Goal: Transaction & Acquisition: Download file/media

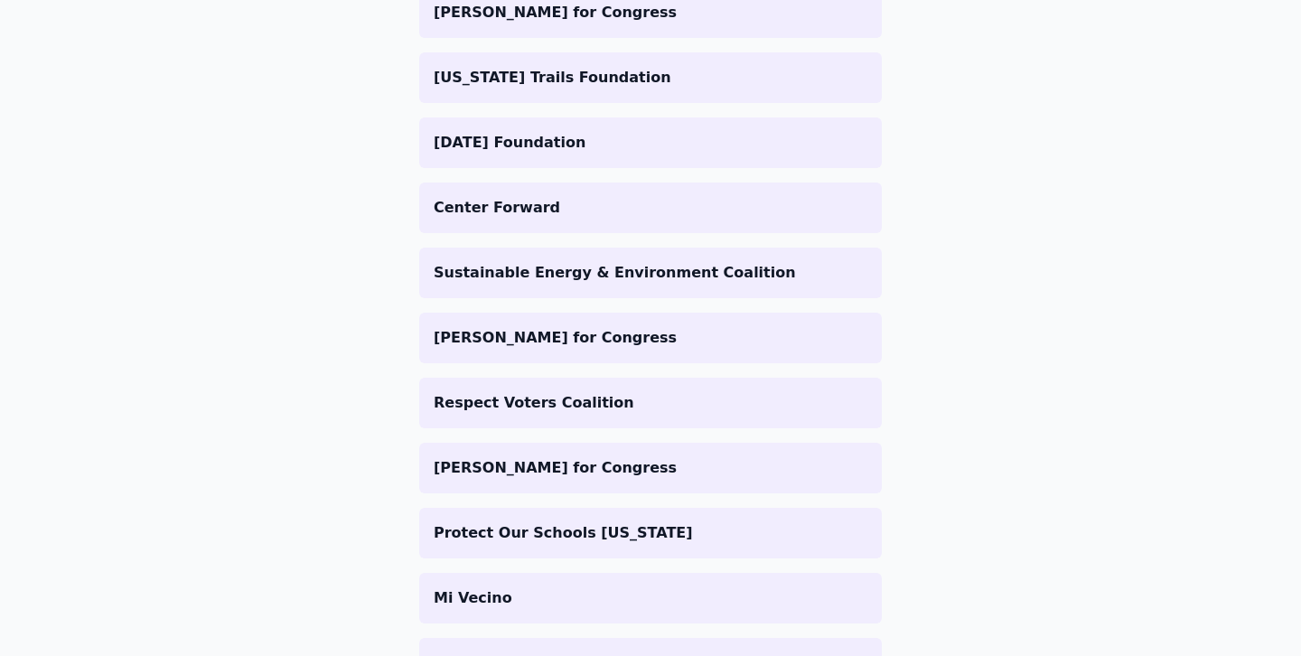
scroll to position [646, 0]
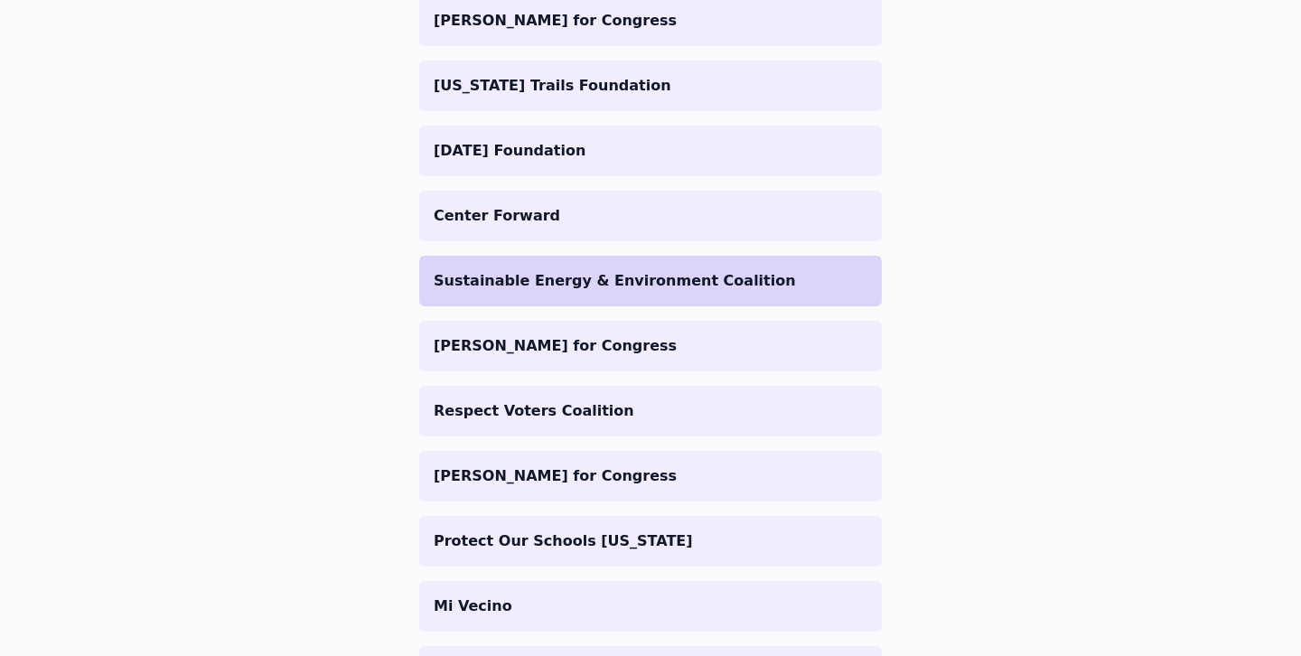
click at [624, 291] on li "Sustainable Energy & Environment Coalition" at bounding box center [650, 281] width 462 height 51
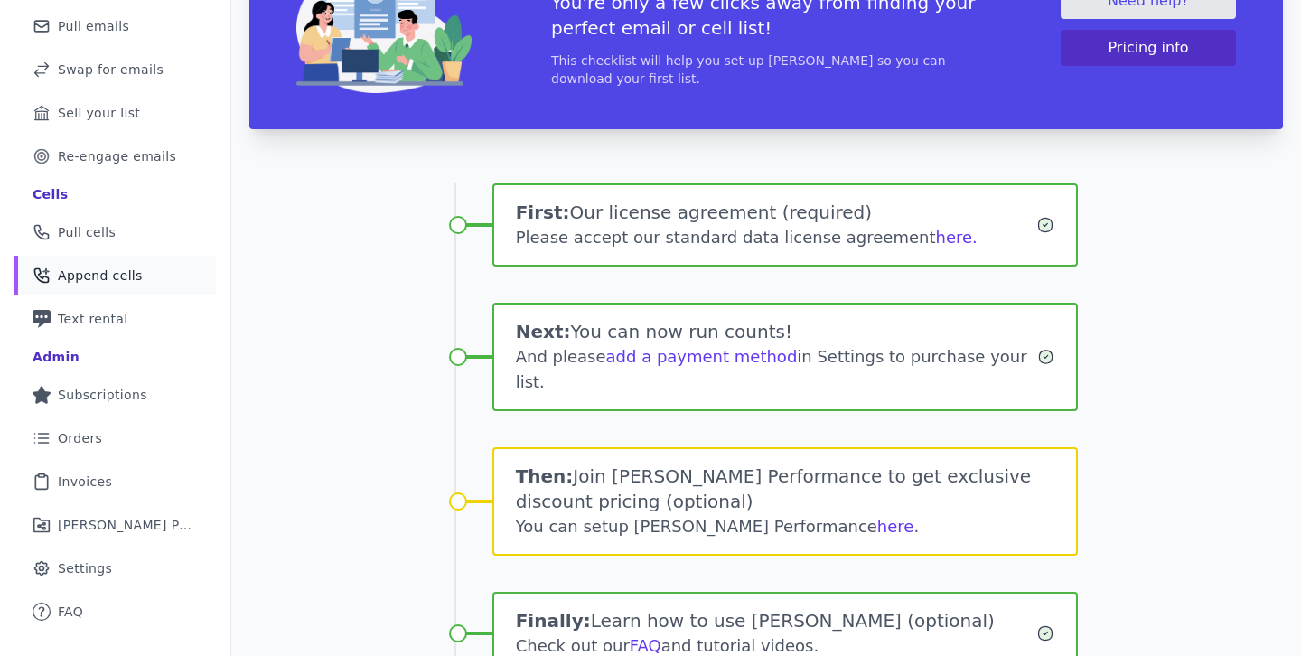
scroll to position [197, 0]
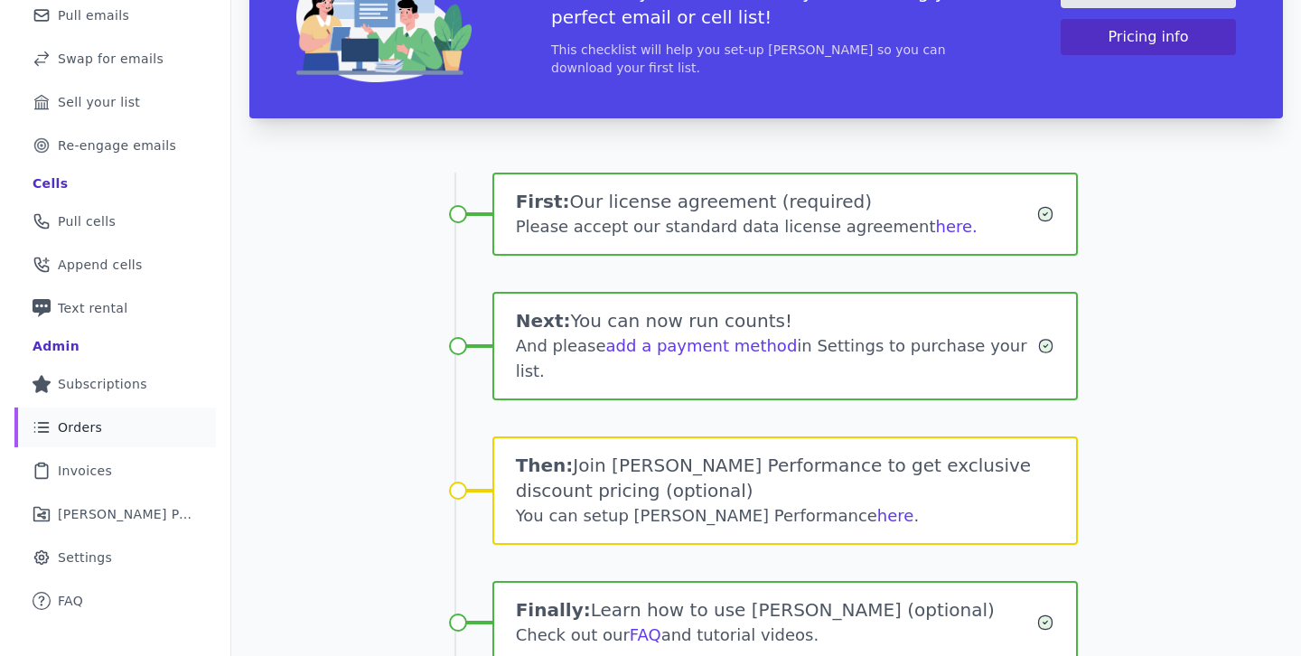
click at [114, 435] on link "List Icon Outline of bulleted list Orders" at bounding box center [114, 427] width 201 height 40
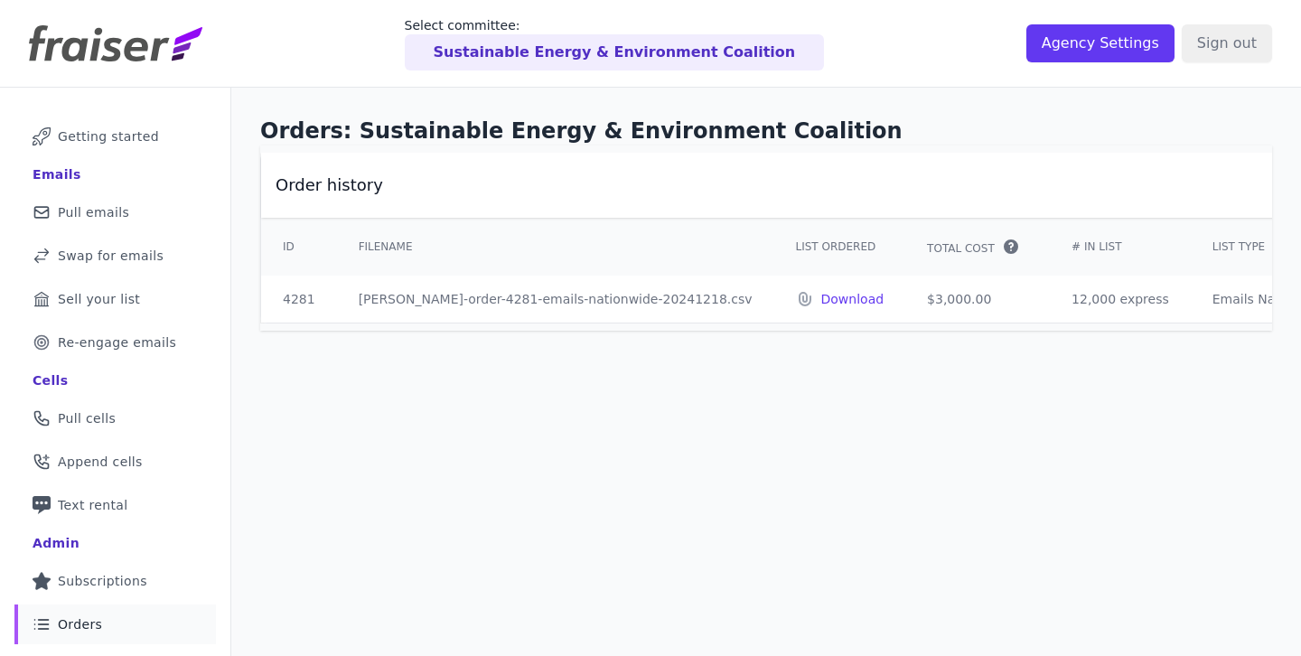
drag, startPoint x: 911, startPoint y: 293, endPoint x: 810, endPoint y: 294, distance: 101.2
click at [905, 294] on td "$3,000.00" at bounding box center [977, 298] width 145 height 47
click at [835, 398] on div "Orders: Sustainable Energy & Environment Coalition Order history ID Filename Li…" at bounding box center [765, 453] width 1069 height 730
drag, startPoint x: 908, startPoint y: 303, endPoint x: 834, endPoint y: 303, distance: 74.1
click at [905, 303] on td "$3,000.00" at bounding box center [977, 298] width 145 height 47
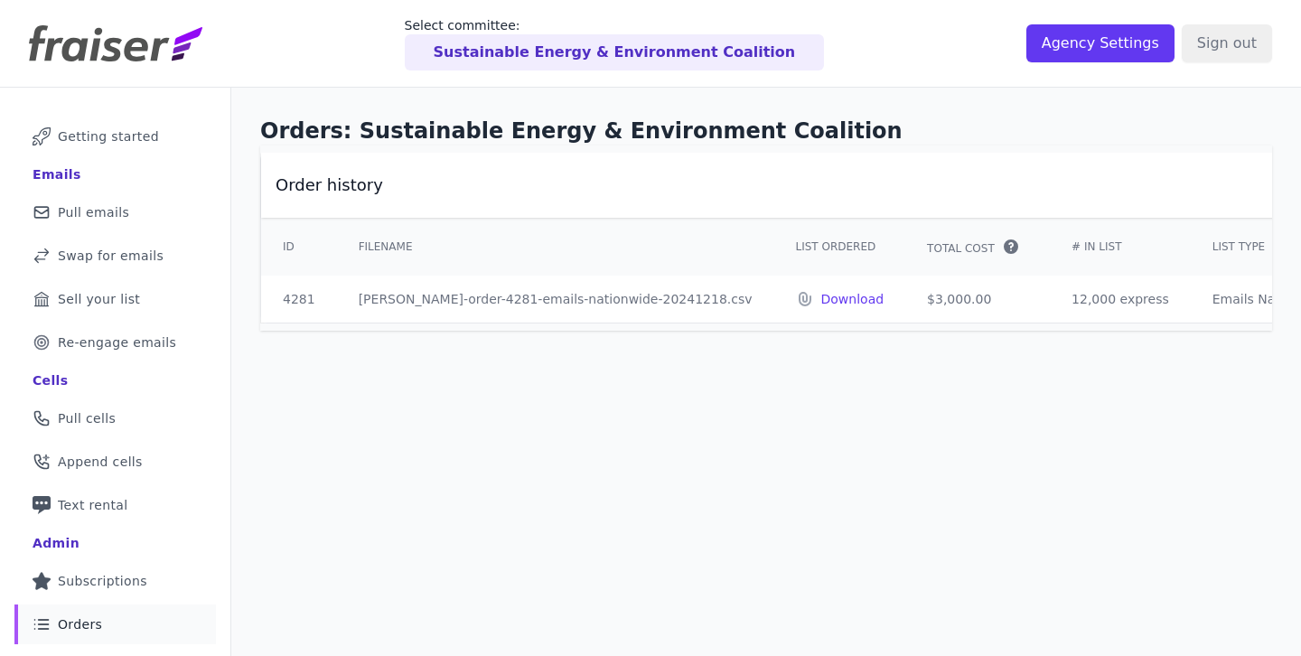
click at [905, 297] on td "$3,000.00" at bounding box center [977, 298] width 145 height 47
drag, startPoint x: 895, startPoint y: 297, endPoint x: 828, endPoint y: 296, distance: 66.8
click at [905, 296] on td "$3,000.00" at bounding box center [977, 298] width 145 height 47
drag, startPoint x: 828, startPoint y: 296, endPoint x: 904, endPoint y: 305, distance: 76.4
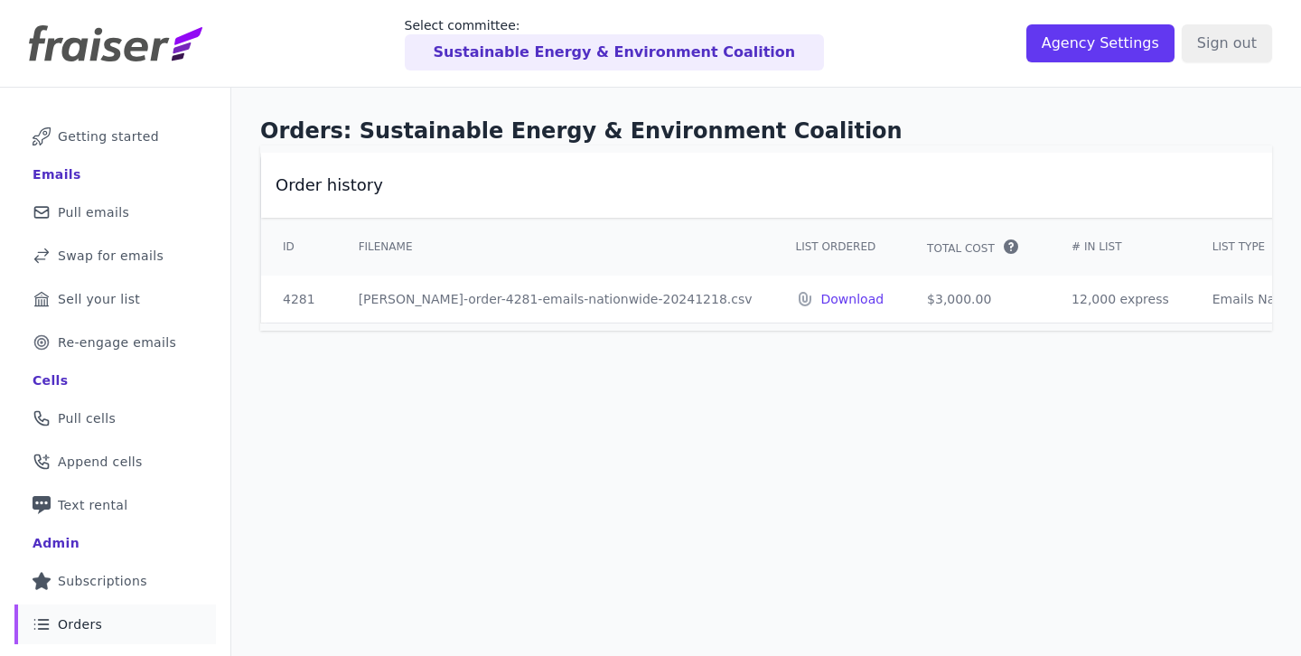
click at [905, 305] on td "$3,000.00" at bounding box center [977, 298] width 145 height 47
drag, startPoint x: 674, startPoint y: 297, endPoint x: 258, endPoint y: 126, distance: 449.2
click at [258, 126] on div "Orders: Sustainable Energy & Environment Coalition Order history ID Filename Li…" at bounding box center [765, 224] width 1069 height 272
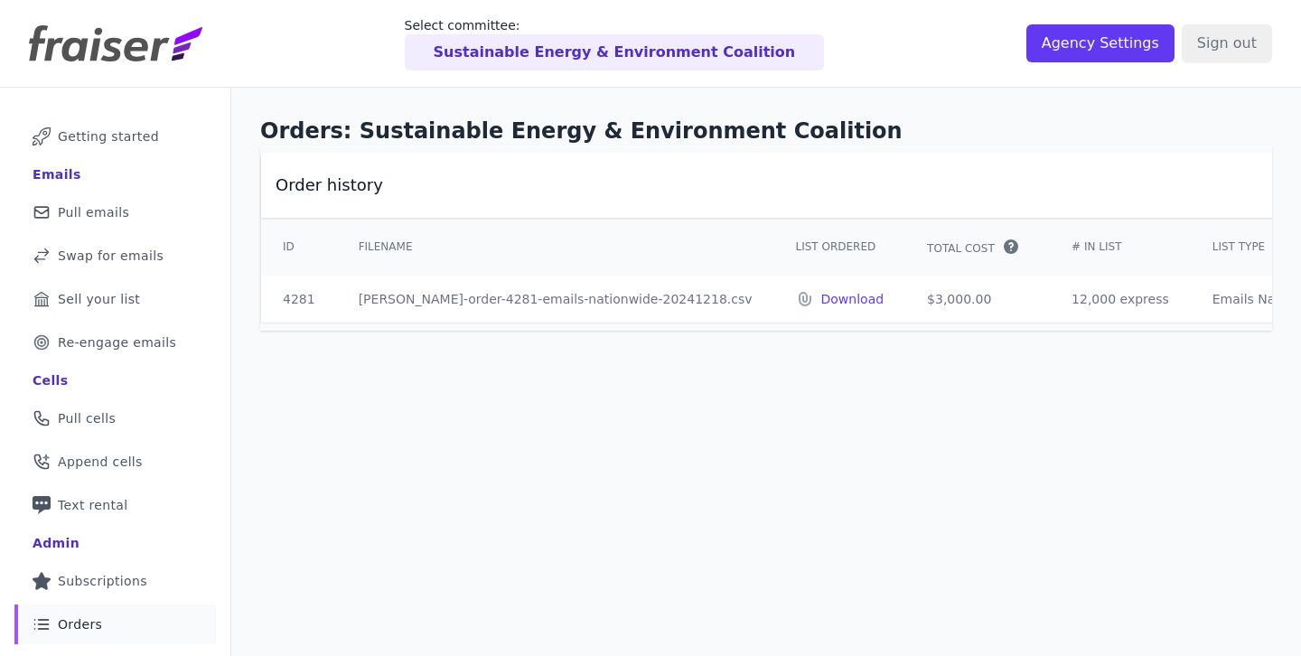
drag, startPoint x: 258, startPoint y: 126, endPoint x: 1236, endPoint y: 293, distance: 991.3
click at [1236, 293] on div "Orders: Sustainable Energy & Environment Coalition Order history ID Filename Li…" at bounding box center [765, 224] width 1069 height 272
click at [1236, 293] on td "Emails Nationwide The parameters you selected for this order are: By nationwide…" at bounding box center [1277, 298] width 174 height 47
drag, startPoint x: 1236, startPoint y: 293, endPoint x: 244, endPoint y: 131, distance: 1004.8
click at [244, 131] on div "Orders: Sustainable Energy & Environment Coalition Order history ID Filename Li…" at bounding box center [765, 224] width 1069 height 272
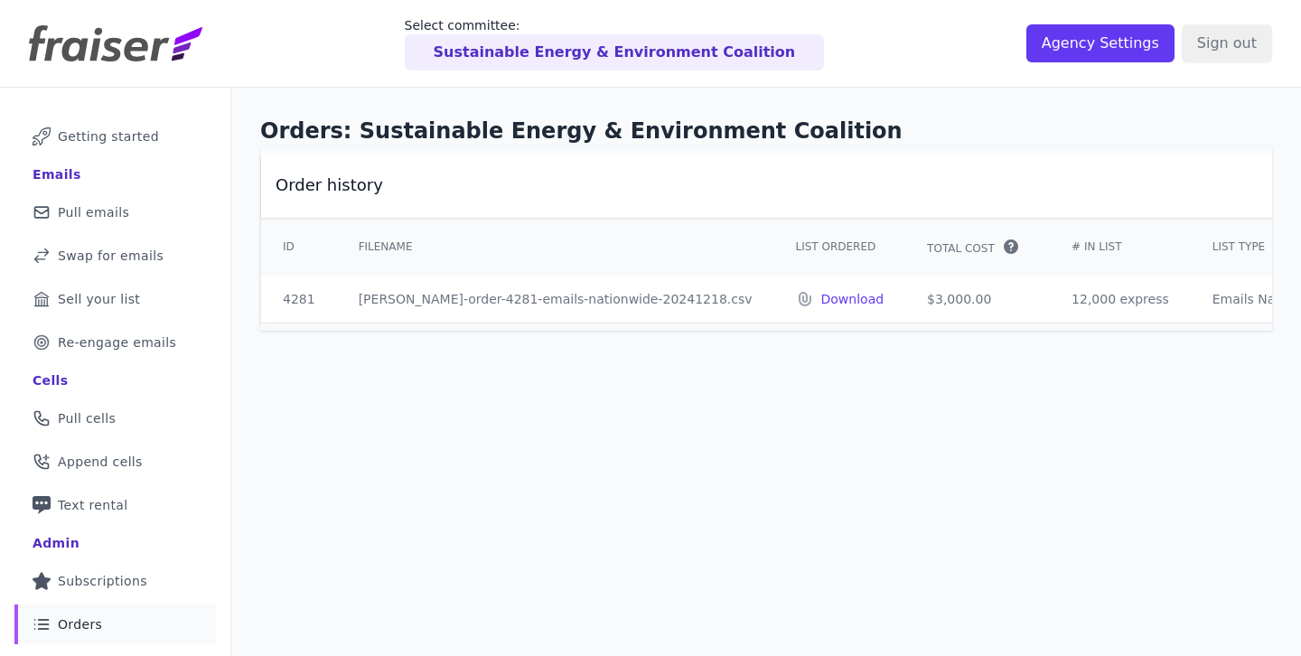
click at [244, 131] on div "Orders: Sustainable Energy & Environment Coalition Order history ID Filename Li…" at bounding box center [765, 224] width 1069 height 272
drag, startPoint x: 244, startPoint y: 131, endPoint x: 843, endPoint y: 229, distance: 606.9
click at [692, 199] on div "Orders: Sustainable Energy & Environment Coalition Order history ID Filename Li…" at bounding box center [765, 224] width 1069 height 272
click at [905, 230] on th "Total Cost This is the total cost for your order, excluding any discounts or cr…" at bounding box center [977, 247] width 145 height 58
click at [821, 304] on p "Download" at bounding box center [852, 299] width 63 height 18
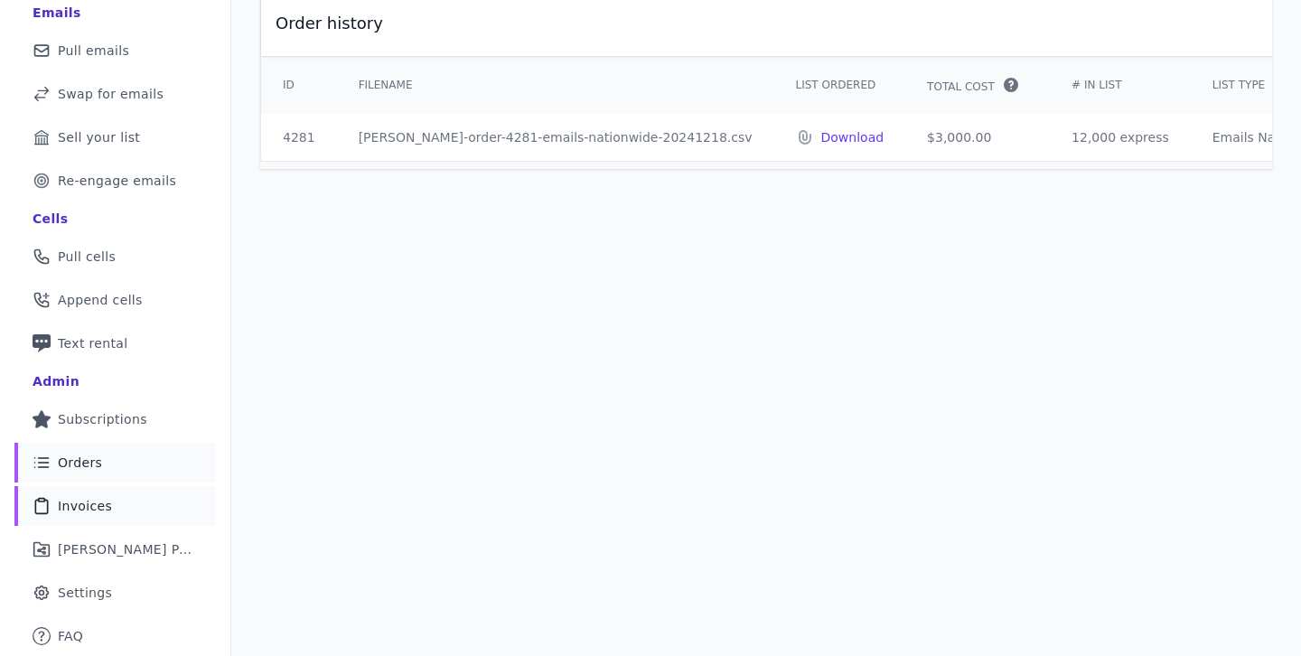
scroll to position [161, 0]
click at [106, 509] on span "Invoices" at bounding box center [85, 507] width 54 height 18
click at [98, 500] on span "Invoices" at bounding box center [85, 507] width 54 height 18
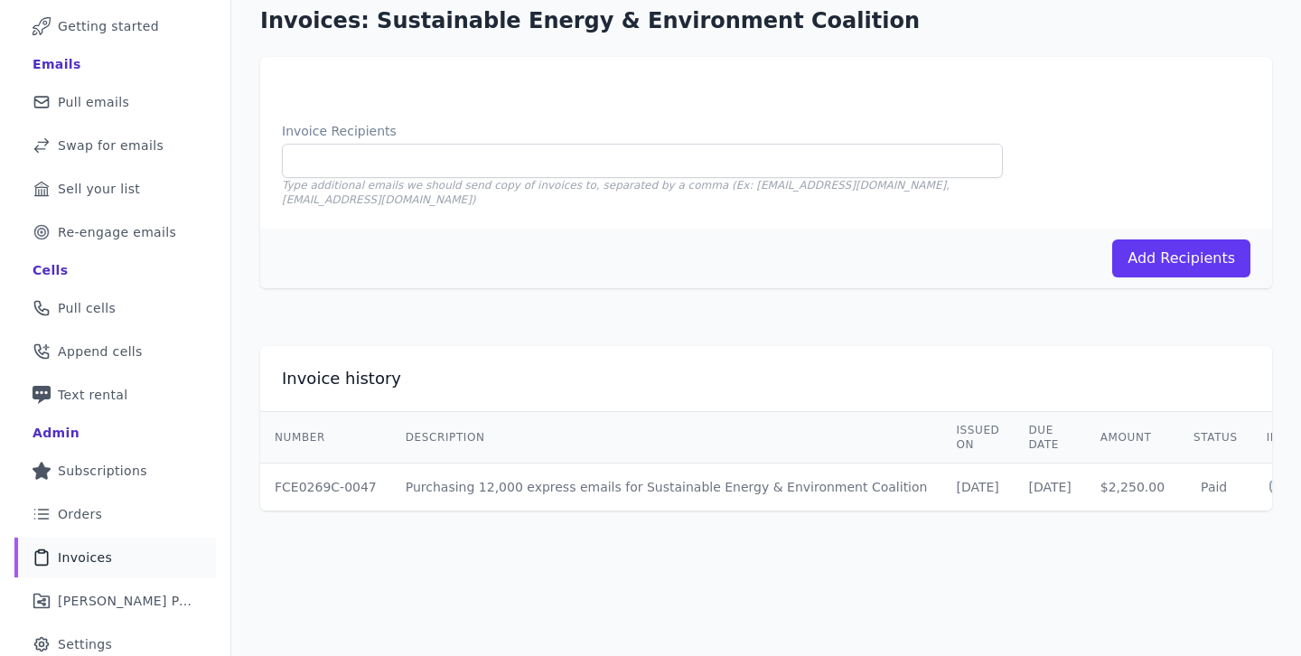
scroll to position [0, 53]
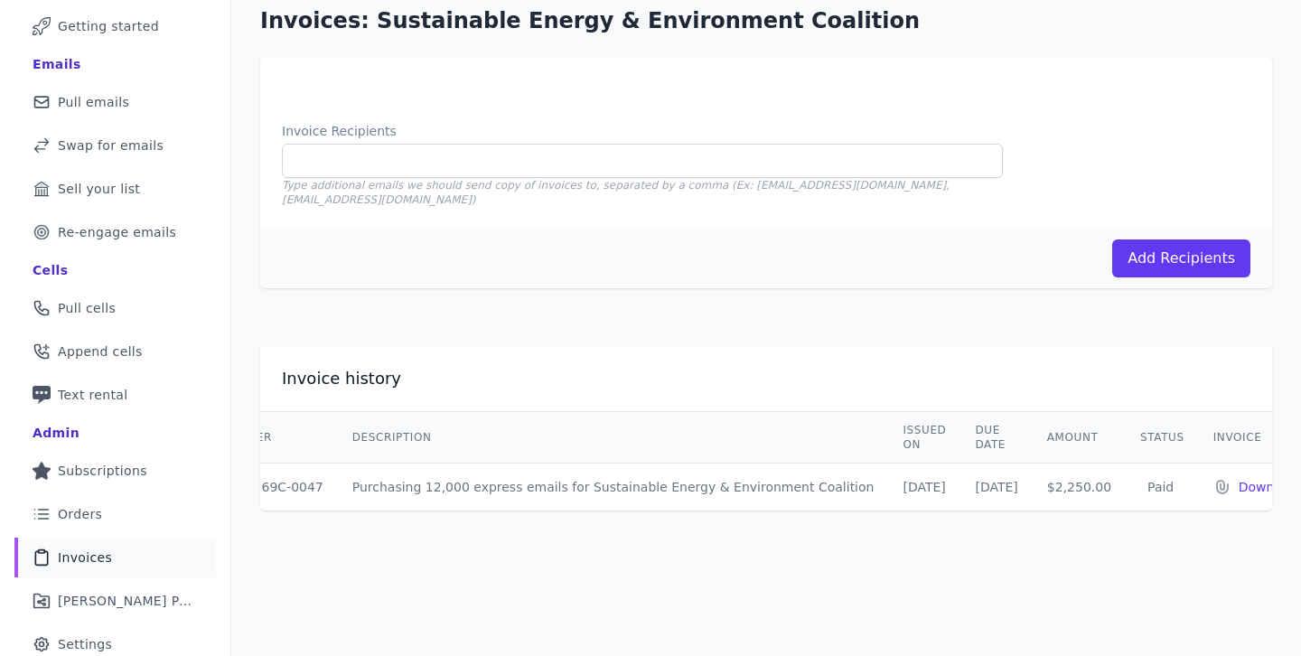
click at [947, 368] on div "Invoice history" at bounding box center [766, 379] width 1012 height 22
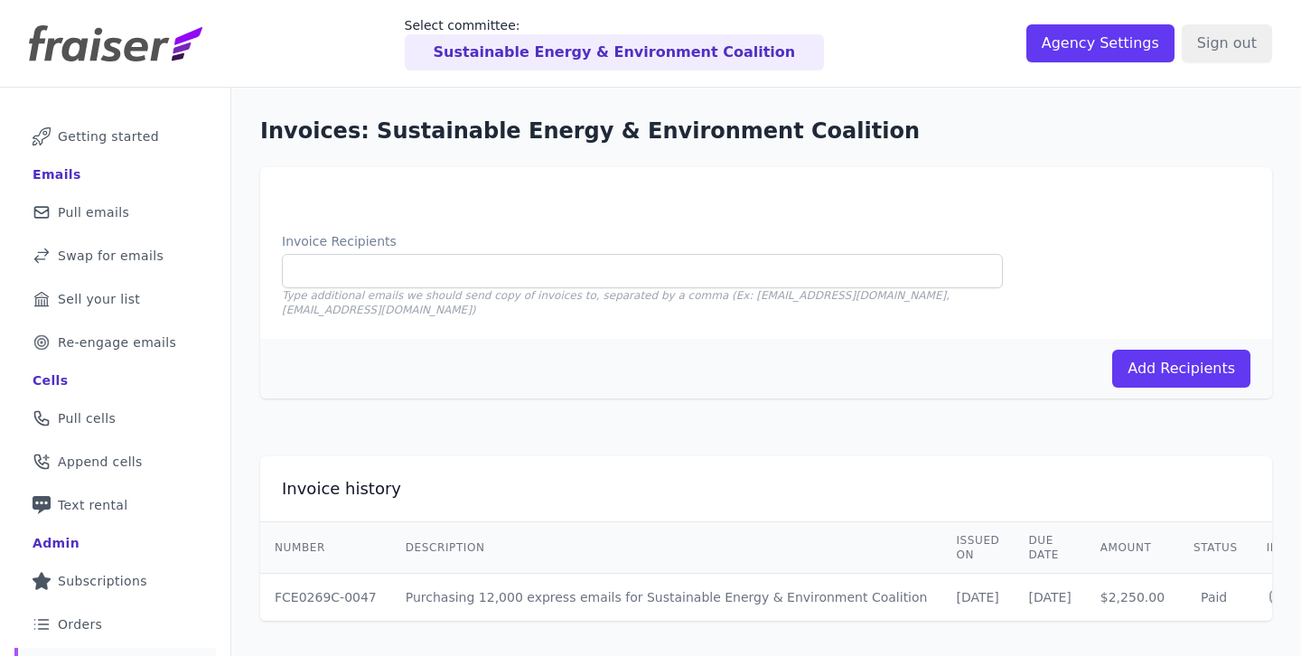
drag, startPoint x: 376, startPoint y: 583, endPoint x: 276, endPoint y: 582, distance: 99.4
click at [276, 582] on td "FCE0269C-0047" at bounding box center [325, 598] width 131 height 48
copy td "FCE0269C-0047"
